Goal: Task Accomplishment & Management: Complete application form

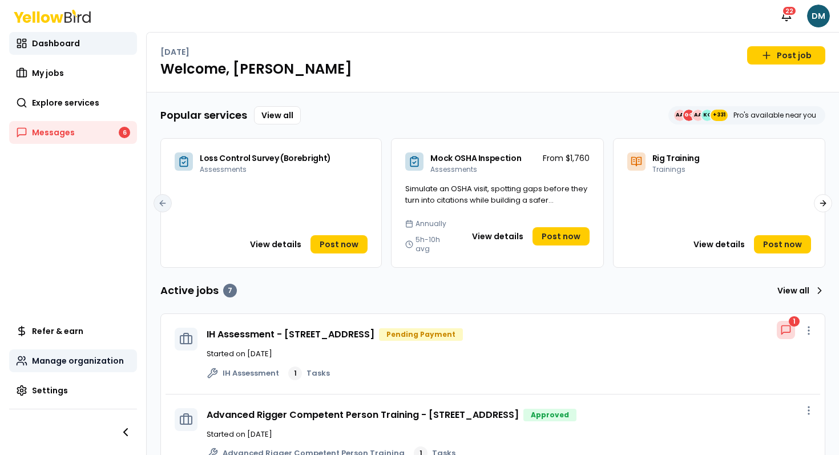
click at [45, 360] on span "Manage organization" at bounding box center [78, 360] width 92 height 11
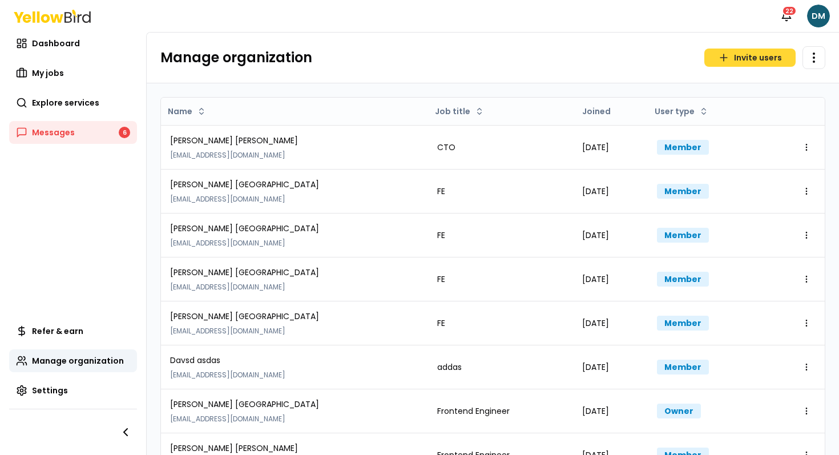
click at [745, 57] on button "Invite users" at bounding box center [750, 58] width 91 height 18
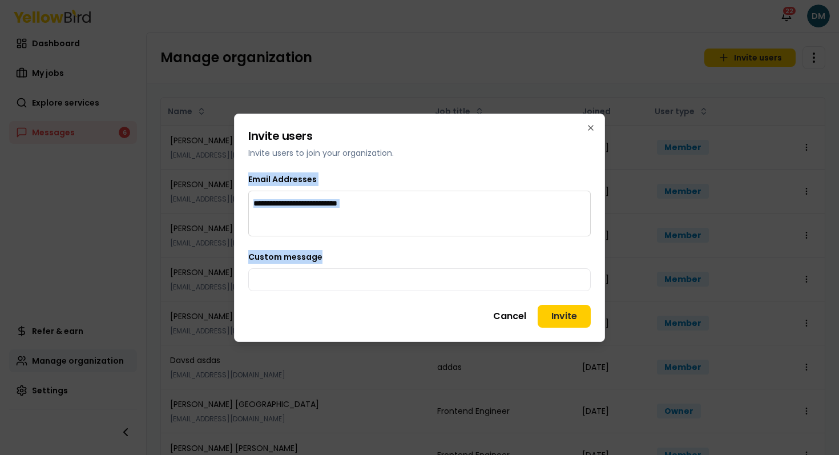
drag, startPoint x: 247, startPoint y: 172, endPoint x: 503, endPoint y: 253, distance: 268.3
click at [503, 253] on div "Invite users Invite users to join your organization. Email Addresses Custom mes…" at bounding box center [419, 228] width 371 height 228
click at [419, 216] on div at bounding box center [419, 214] width 343 height 46
click at [335, 202] on input "Type an email and press enter" at bounding box center [322, 203] width 137 height 11
type input "**********"
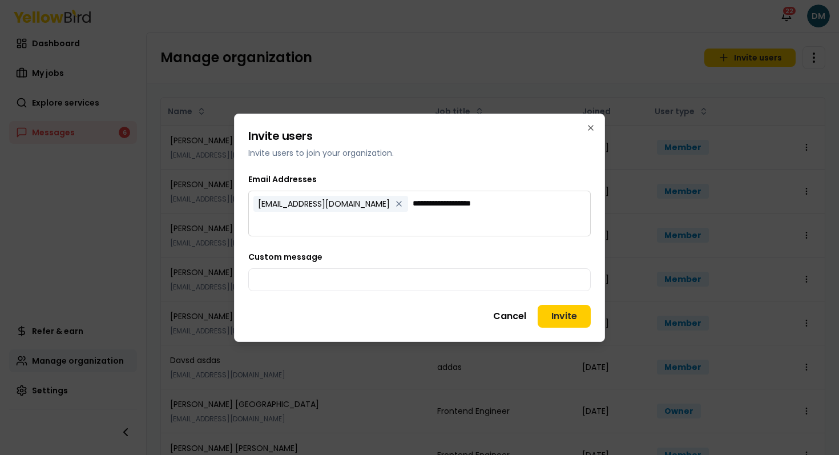
type input "**********"
click at [417, 163] on form "Invite users Invite users to join your organization. Email Addresses [EMAIL_ADD…" at bounding box center [419, 228] width 343 height 200
click at [383, 165] on form "Invite users Invite users to join your organization. Email Addresses [EMAIL_ADD…" at bounding box center [419, 228] width 343 height 200
click at [351, 231] on div "[EMAIL_ADDRESS][DOMAIN_NAME] [EMAIL_ADDRESS][DOMAIN_NAME]" at bounding box center [419, 212] width 341 height 43
click at [375, 184] on div "Email Addresses [EMAIL_ADDRESS][DOMAIN_NAME] [EMAIL_ADDRESS][DOMAIN_NAME]" at bounding box center [419, 204] width 343 height 64
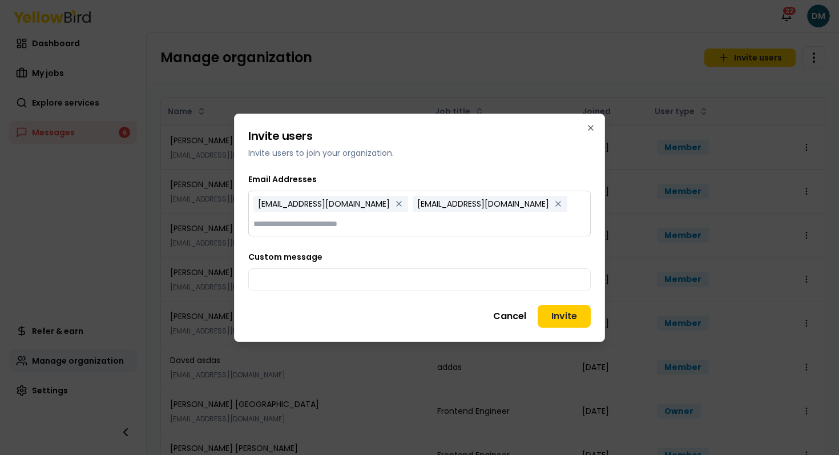
click at [344, 219] on input "Type an email and press enter" at bounding box center [322, 223] width 137 height 11
click at [314, 226] on input "Type an email and press enter" at bounding box center [322, 223] width 137 height 11
click at [445, 270] on input "Custom message" at bounding box center [419, 279] width 343 height 23
click at [335, 222] on input "Type an email and press enter" at bounding box center [322, 223] width 137 height 11
type input "****"
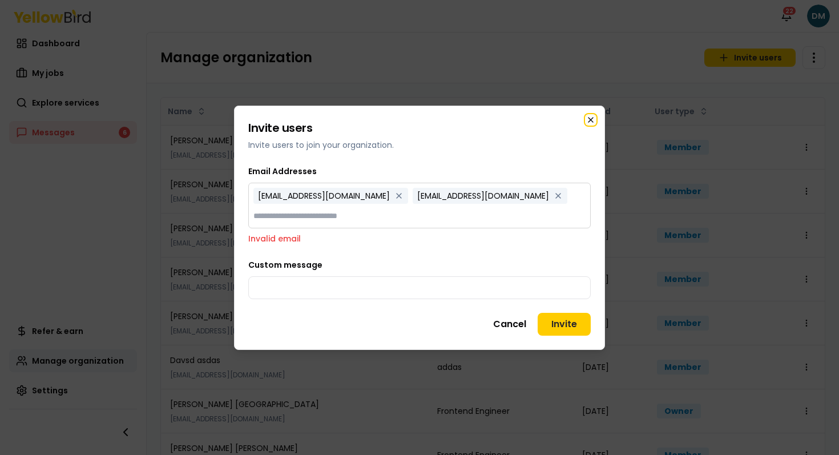
click at [587, 116] on icon "button" at bounding box center [590, 119] width 9 height 9
